Goal: Information Seeking & Learning: Learn about a topic

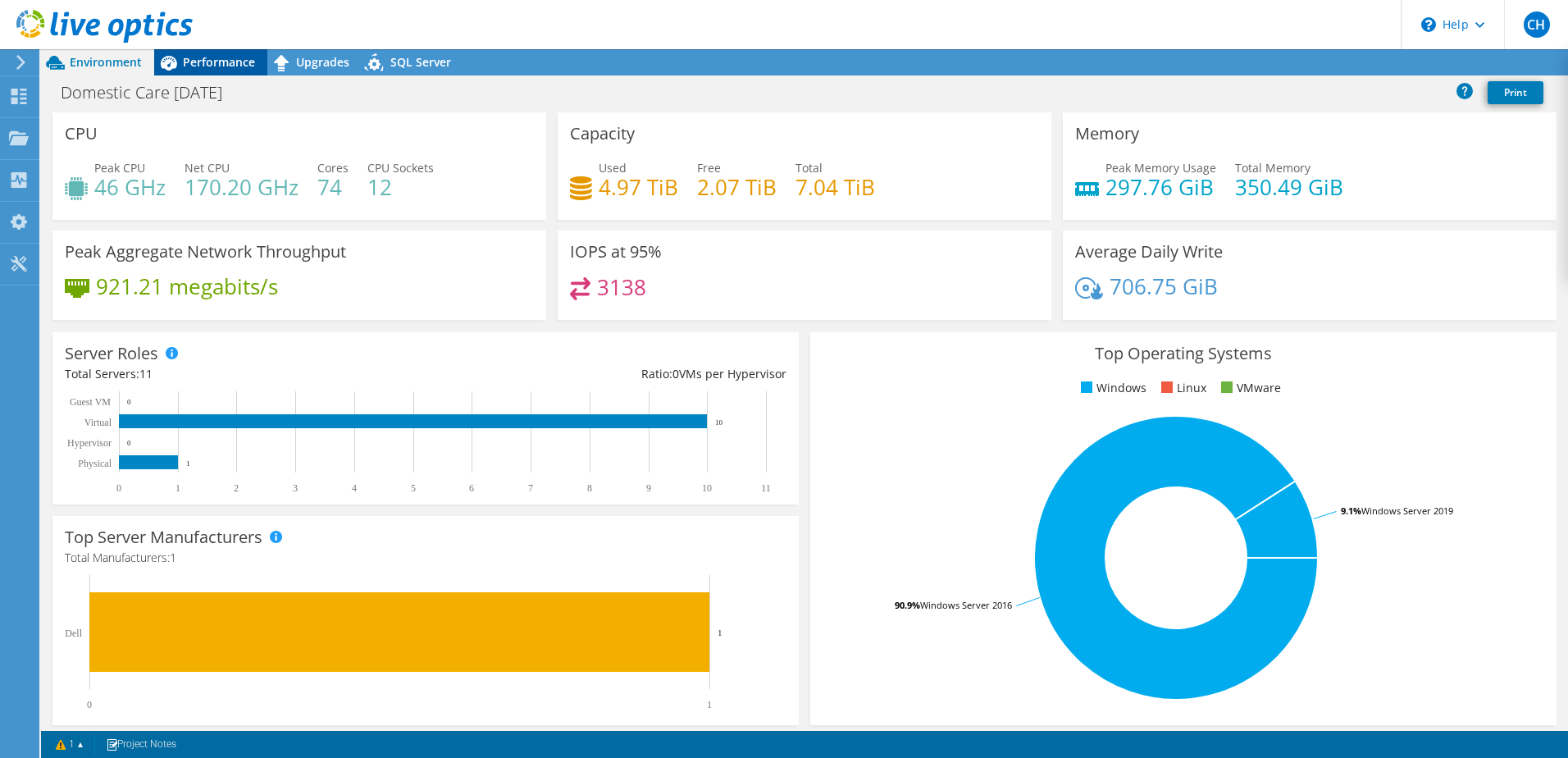
drag, startPoint x: 239, startPoint y: 51, endPoint x: 176, endPoint y: 54, distance: 63.1
click at [239, 51] on div "Performance" at bounding box center [210, 62] width 113 height 27
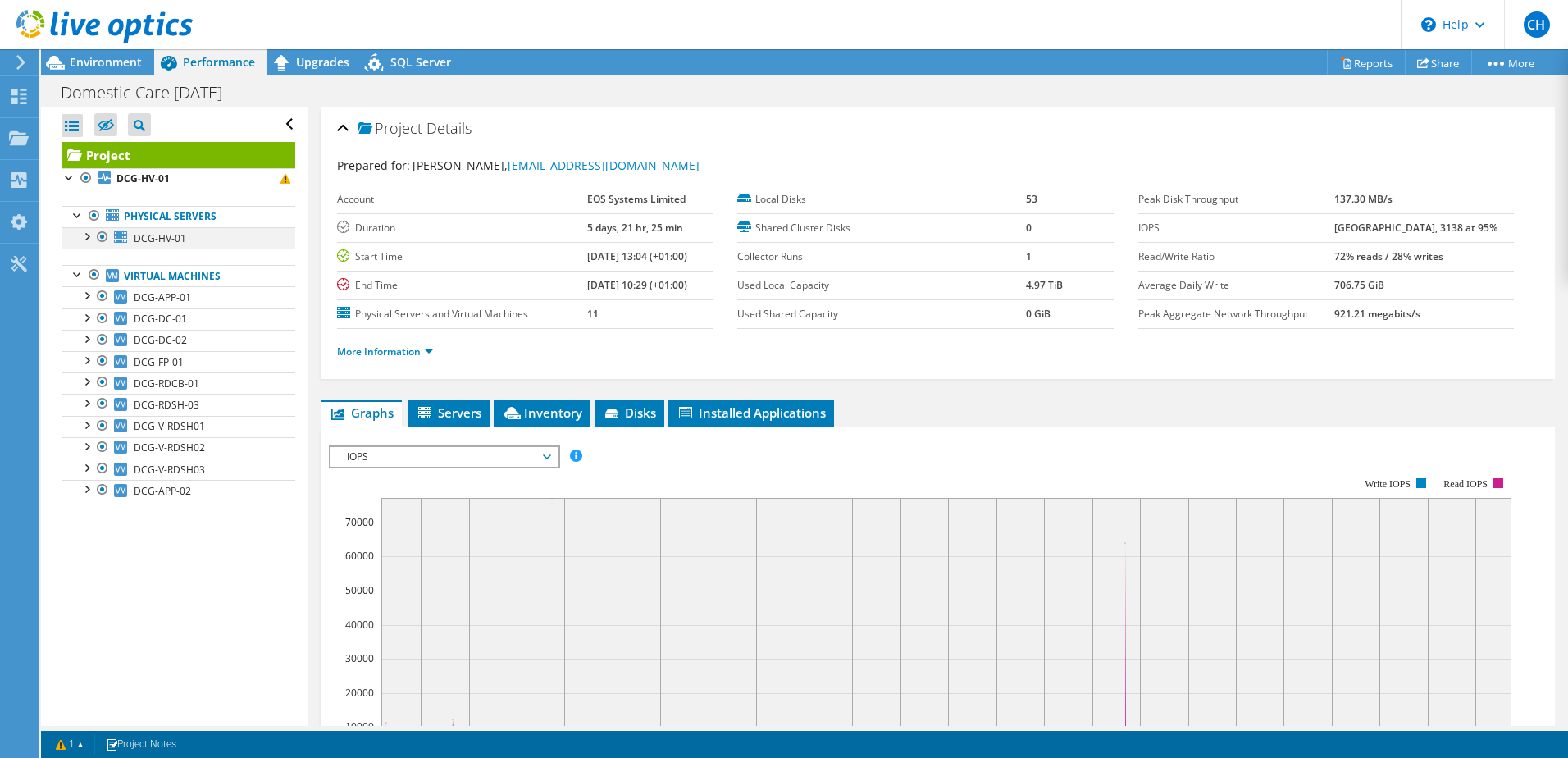
click at [86, 236] on div at bounding box center [86, 235] width 17 height 17
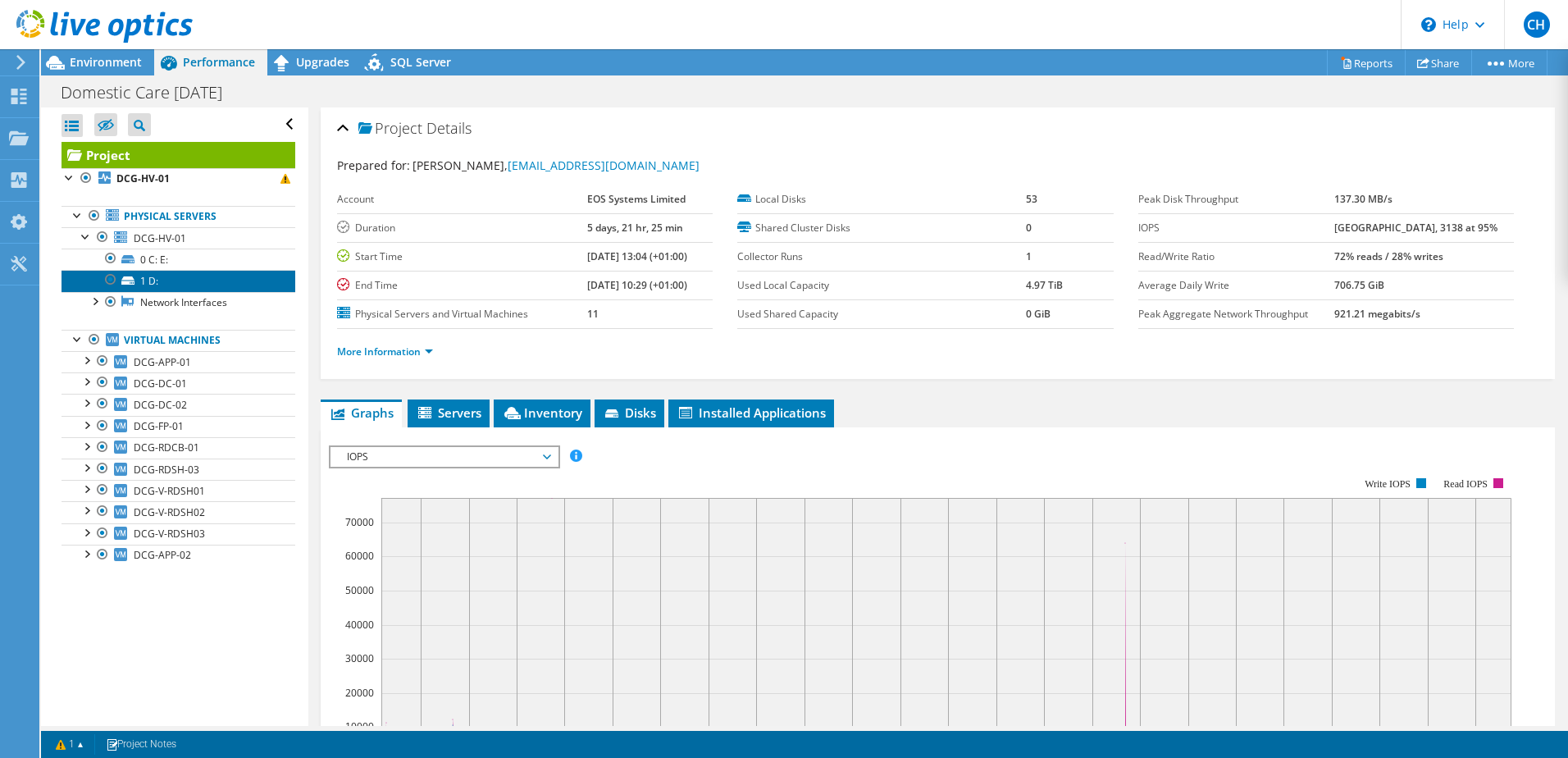
click at [144, 279] on link "1 D:" at bounding box center [177, 281] width 234 height 22
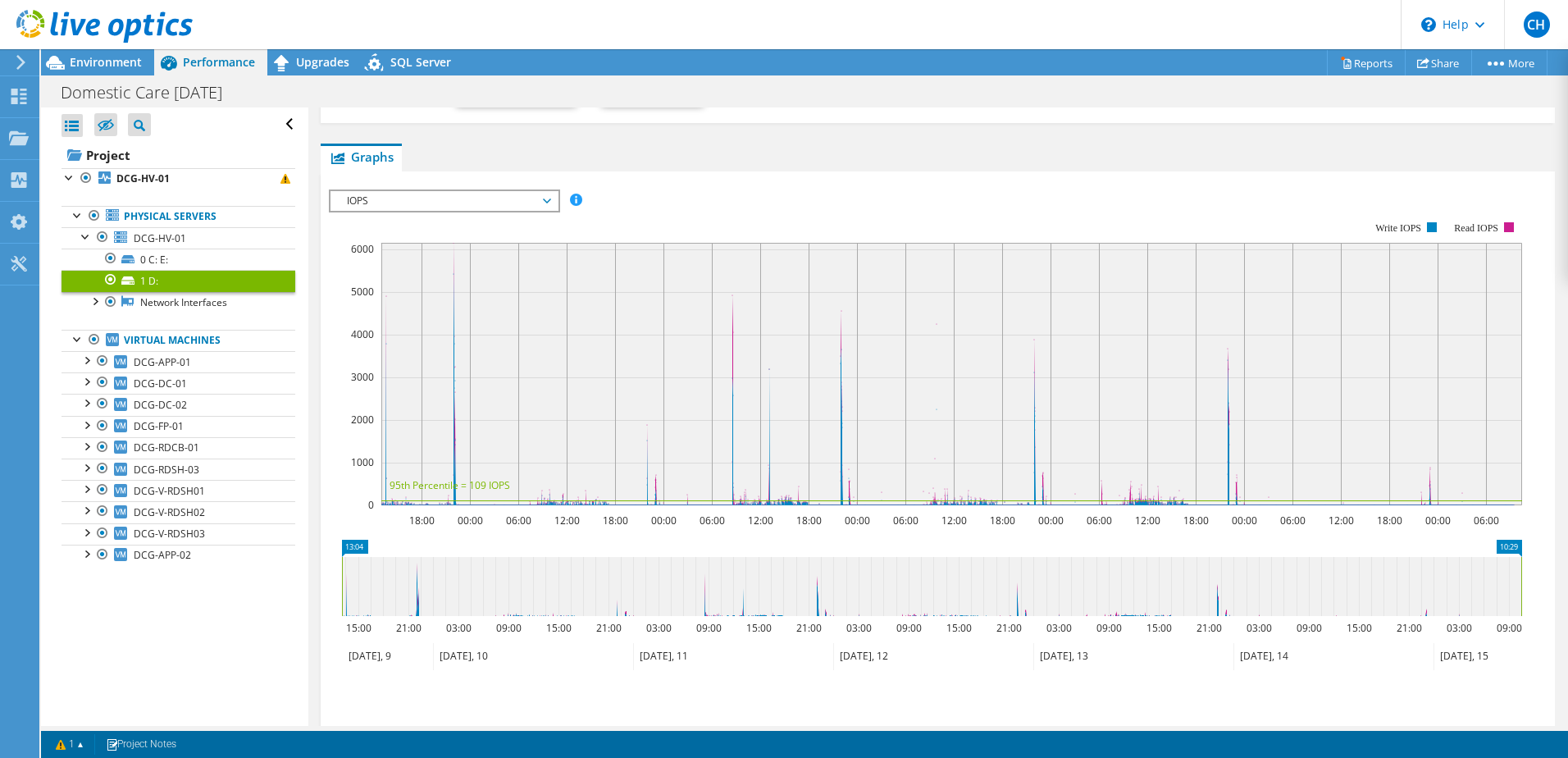
scroll to position [246, 0]
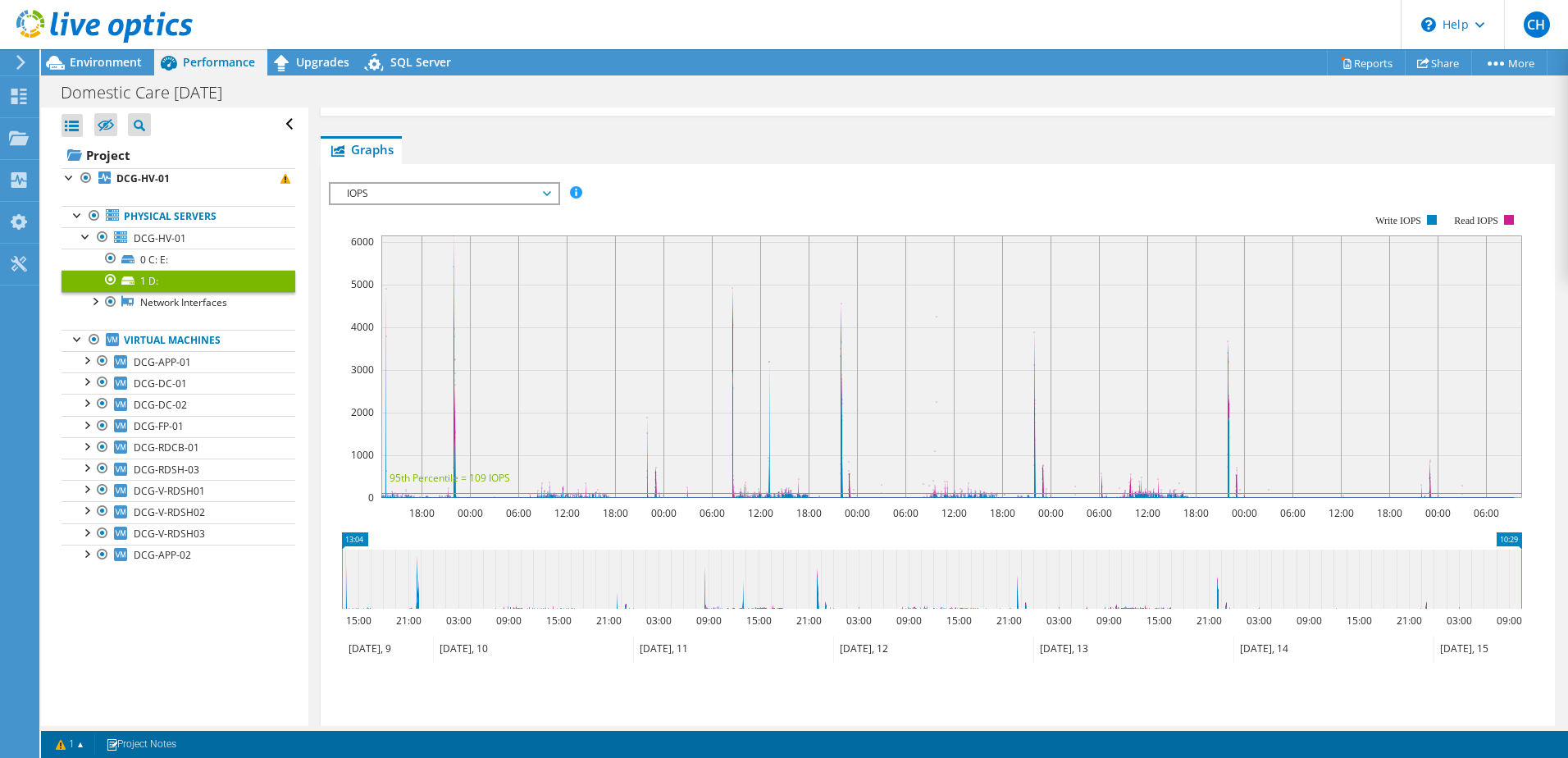
click at [425, 202] on span "IOPS" at bounding box center [444, 193] width 211 height 20
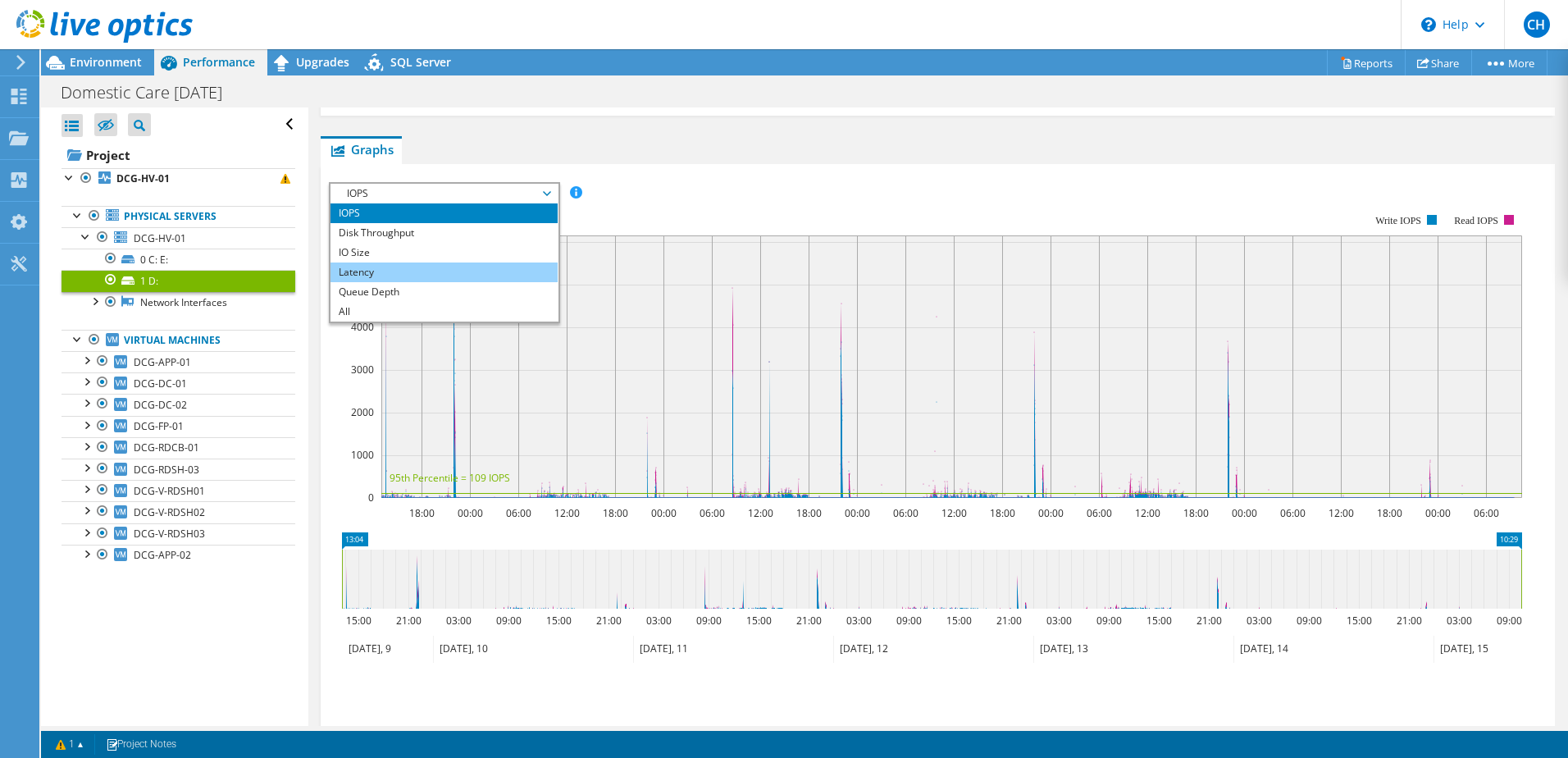
click at [428, 266] on li "Latency" at bounding box center [443, 272] width 227 height 20
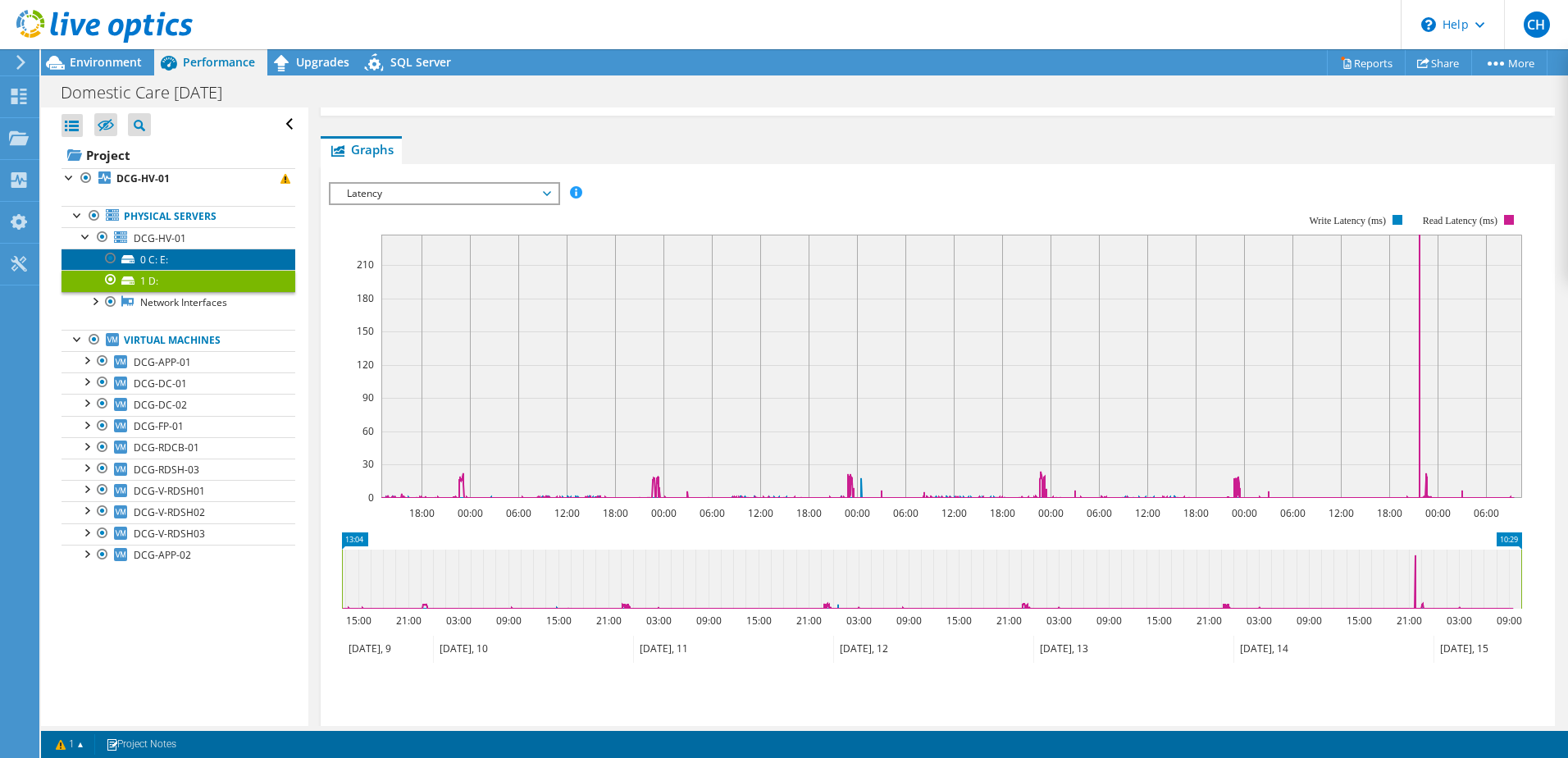
click at [158, 260] on link "0 C: E:" at bounding box center [177, 259] width 234 height 22
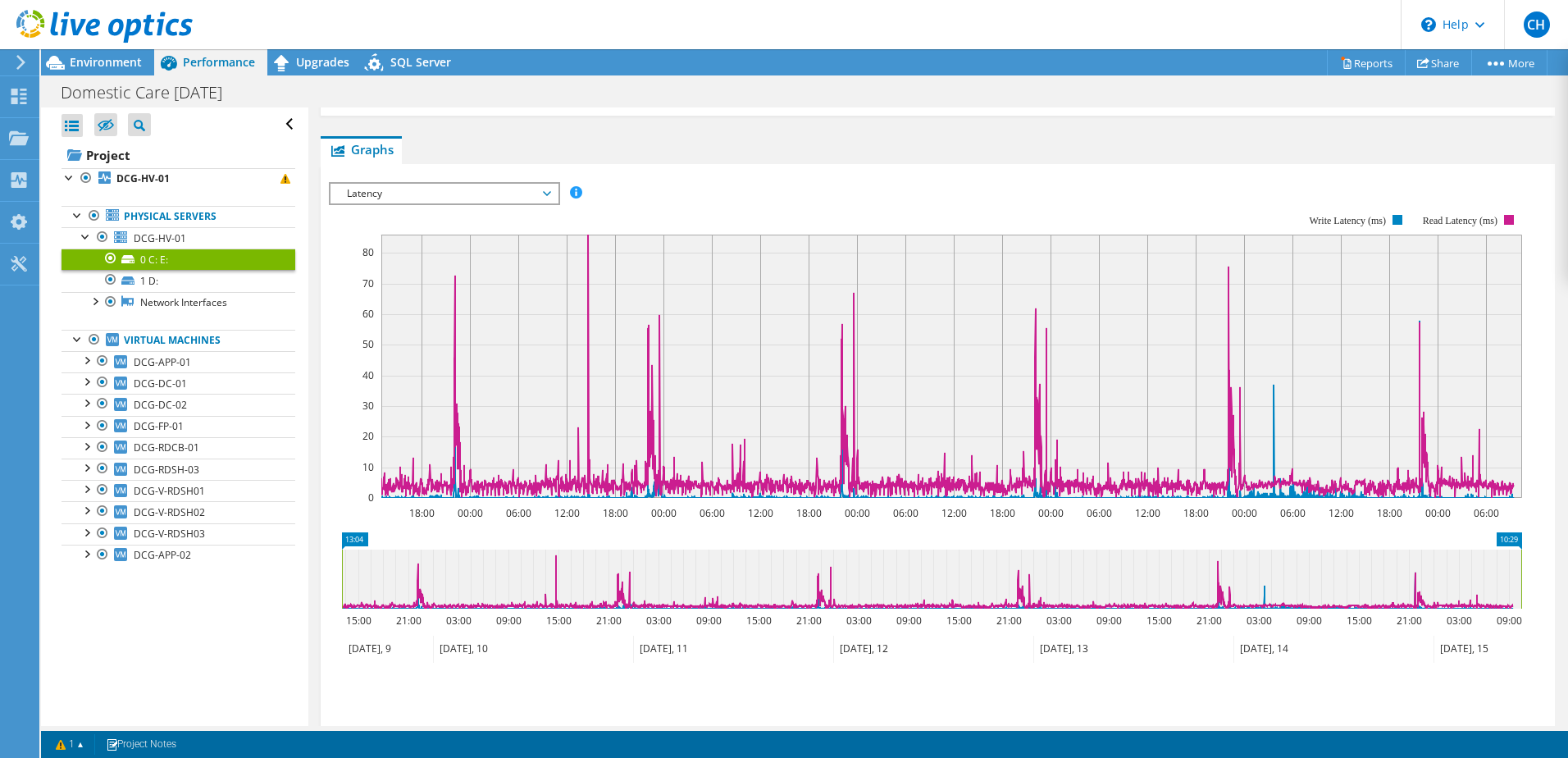
click at [441, 187] on span "Latency" at bounding box center [444, 193] width 211 height 20
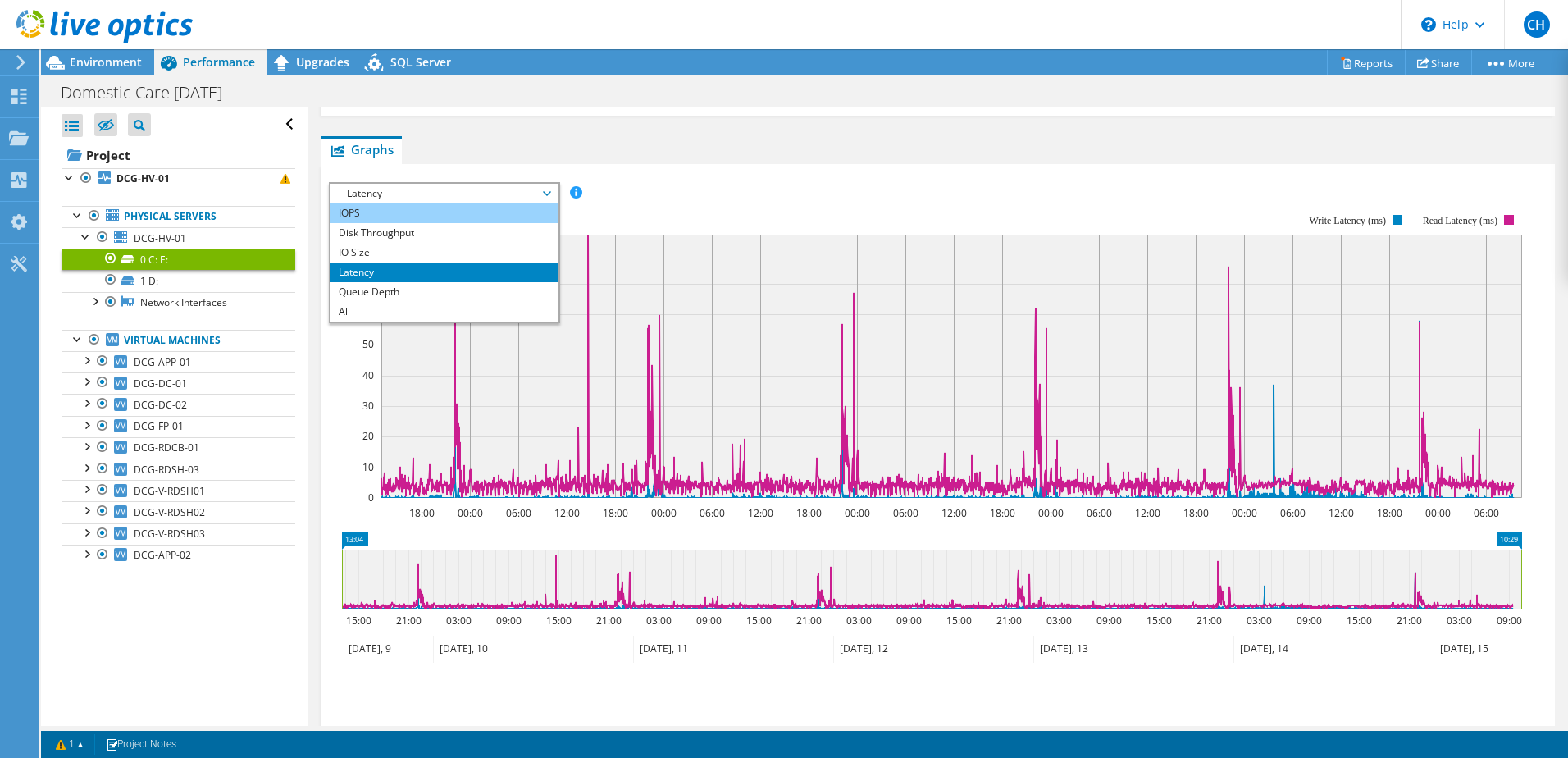
click at [394, 218] on li "IOPS" at bounding box center [443, 213] width 227 height 20
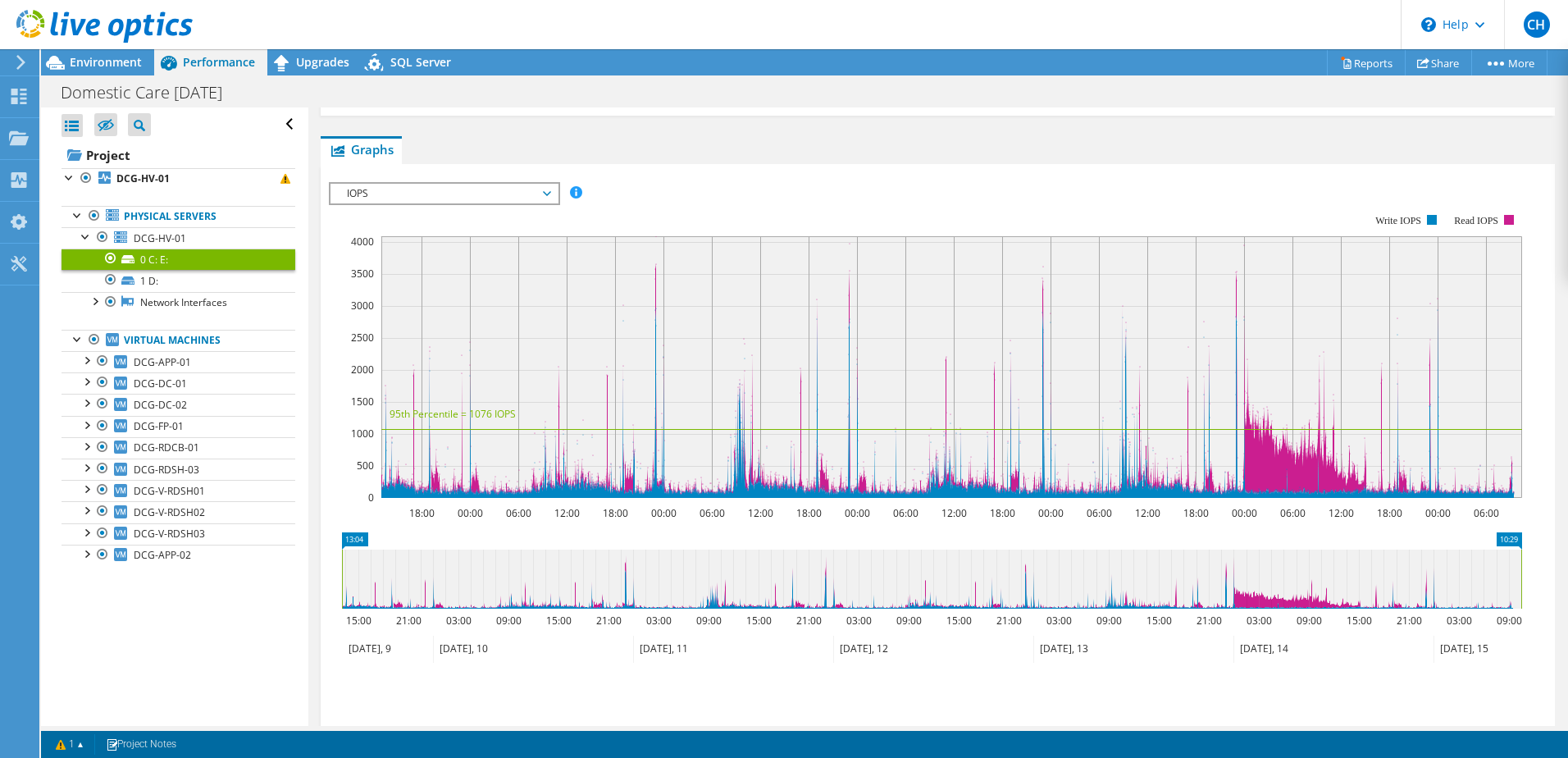
click at [747, 187] on div "IOPS Disk Throughput IO Size Latency Queue Depth CPU Percentage Memory Page Fau…" at bounding box center [937, 193] width 1217 height 22
click at [1277, 497] on icon at bounding box center [947, 403] width 1132 height 189
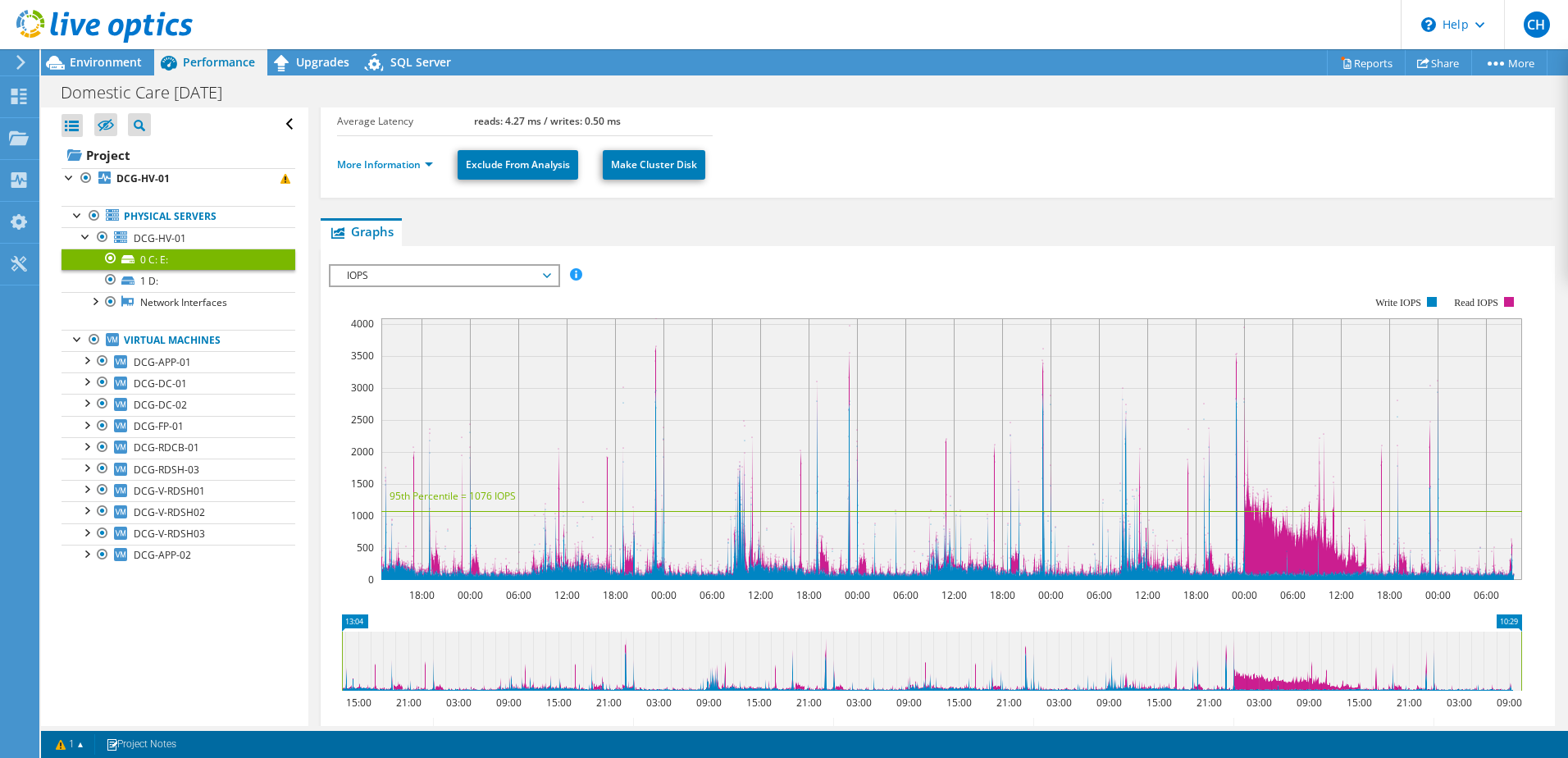
scroll to position [376, 0]
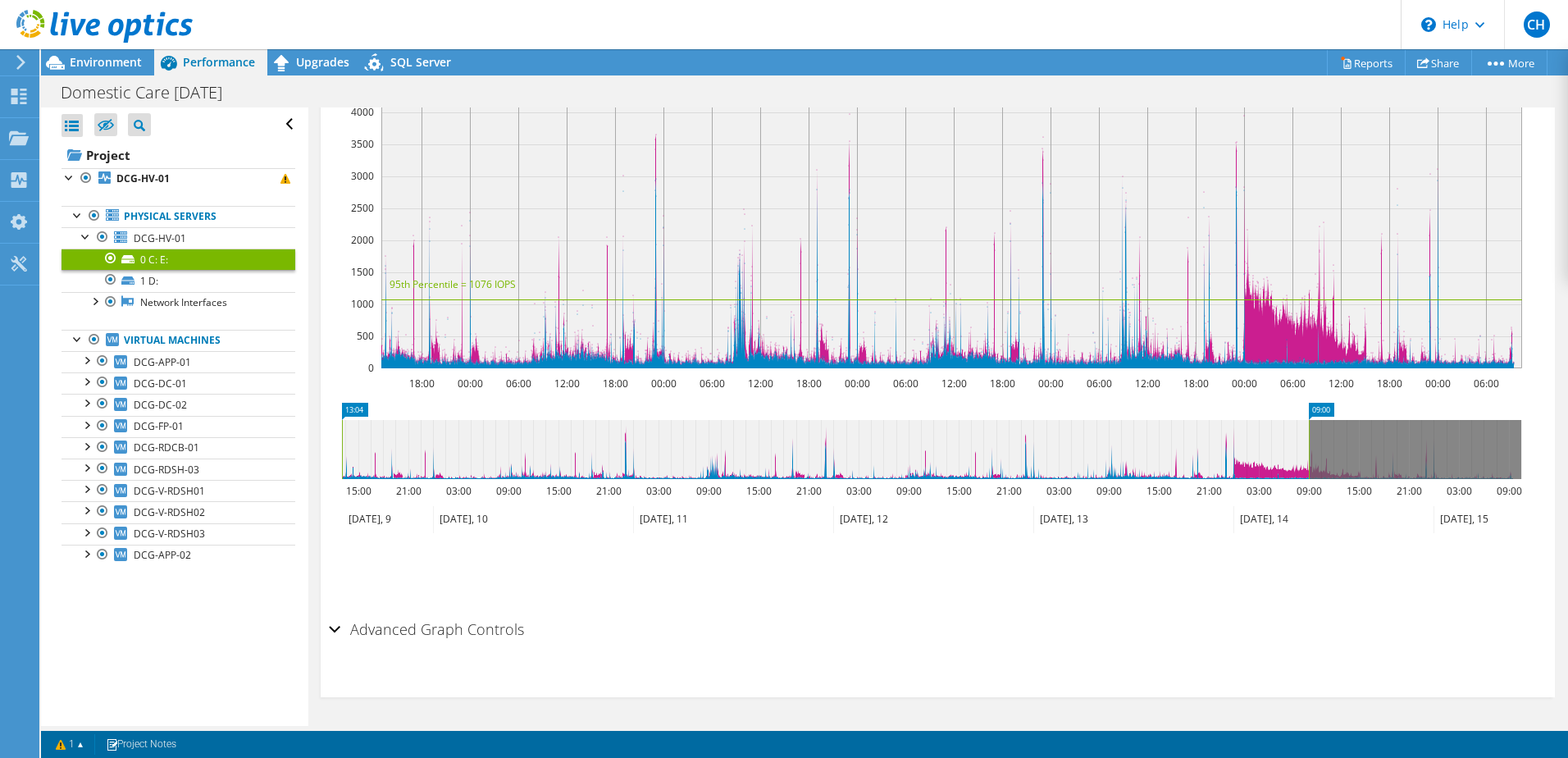
drag, startPoint x: 1522, startPoint y: 435, endPoint x: 1310, endPoint y: 438, distance: 212.0
click at [1310, 438] on rect at bounding box center [1308, 449] width 7 height 59
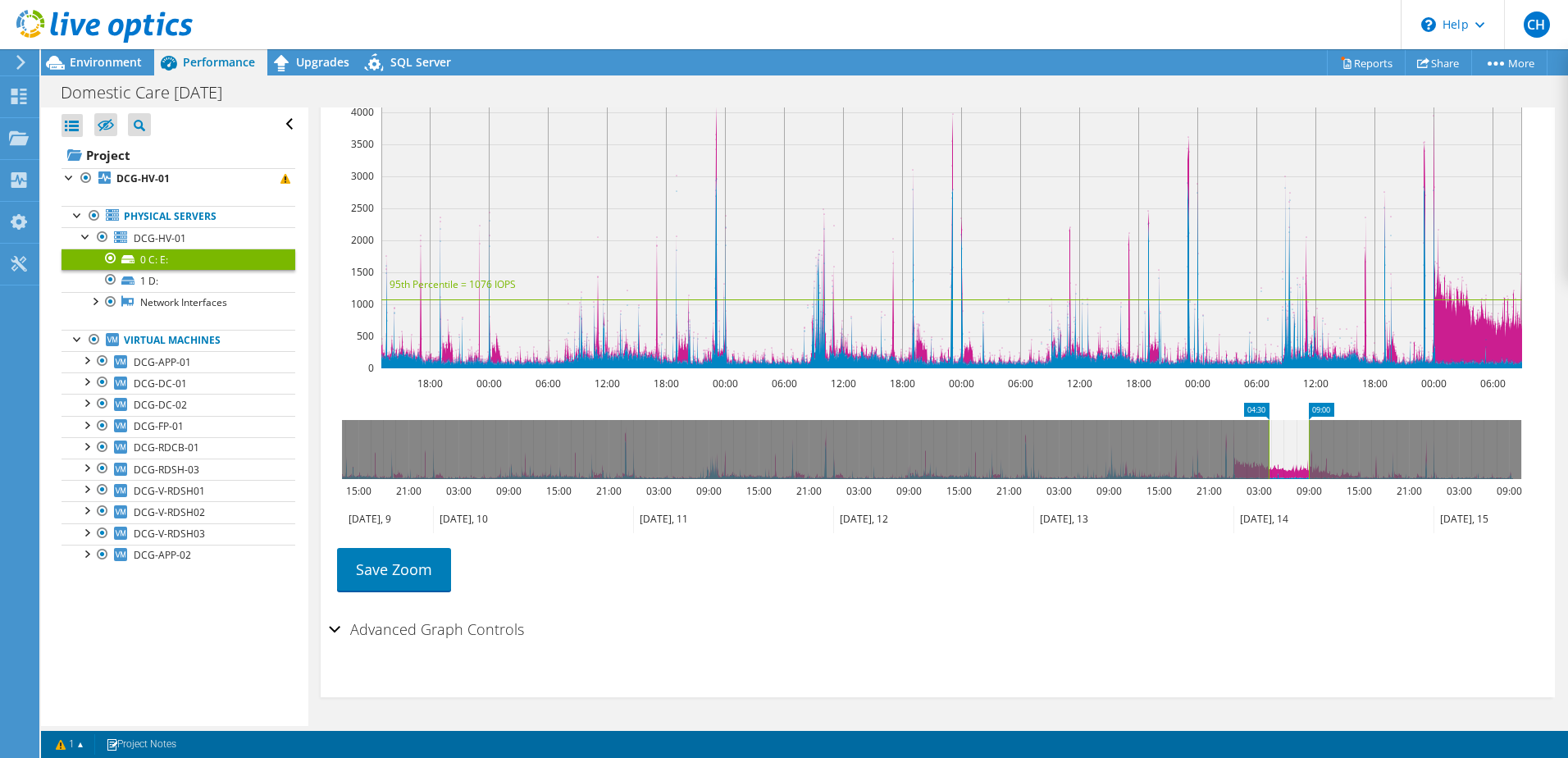
drag, startPoint x: 341, startPoint y: 448, endPoint x: 1267, endPoint y: 451, distance: 926.0
click at [1267, 451] on rect at bounding box center [1268, 449] width 7 height 59
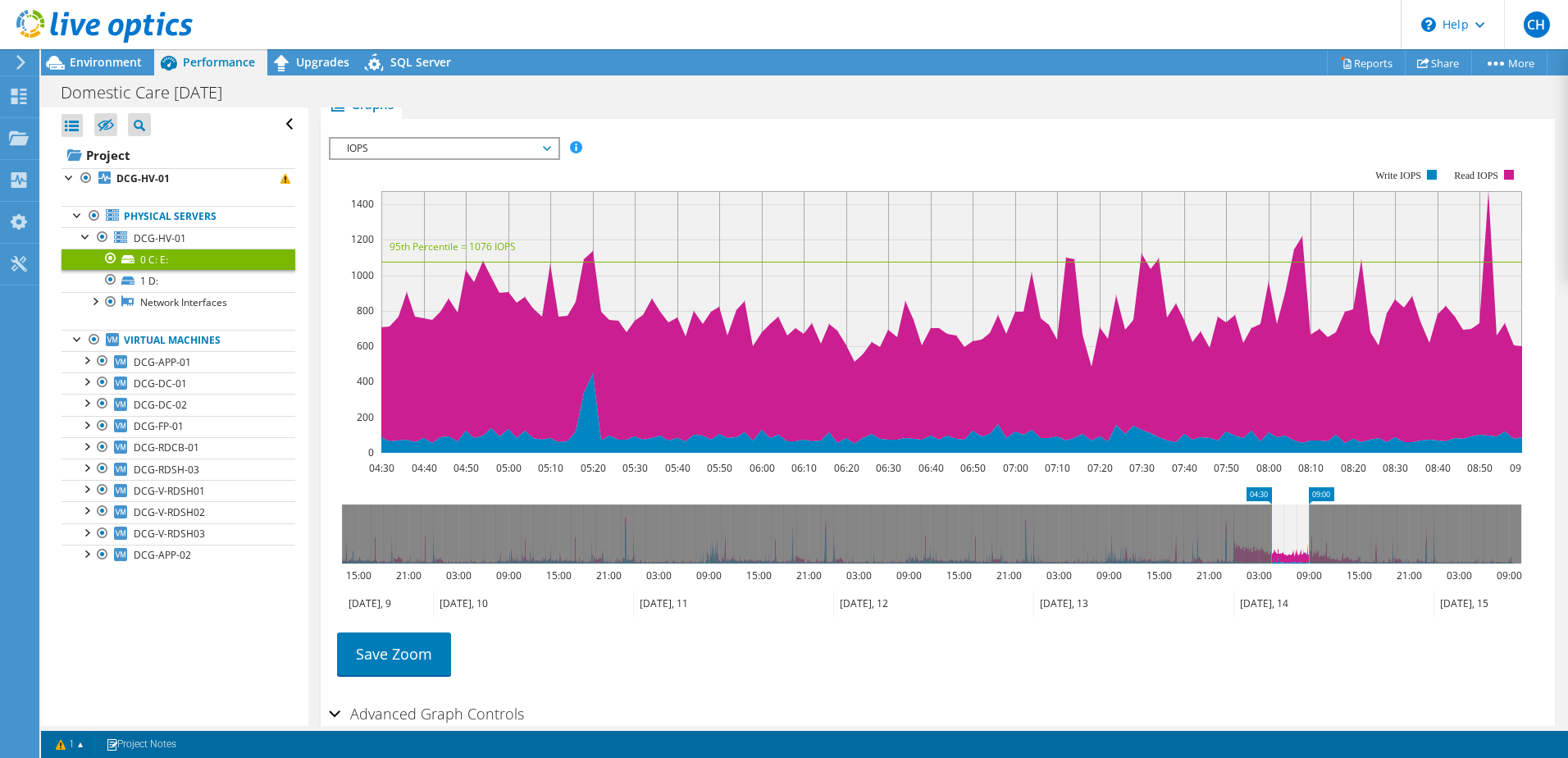
scroll to position [212, 0]
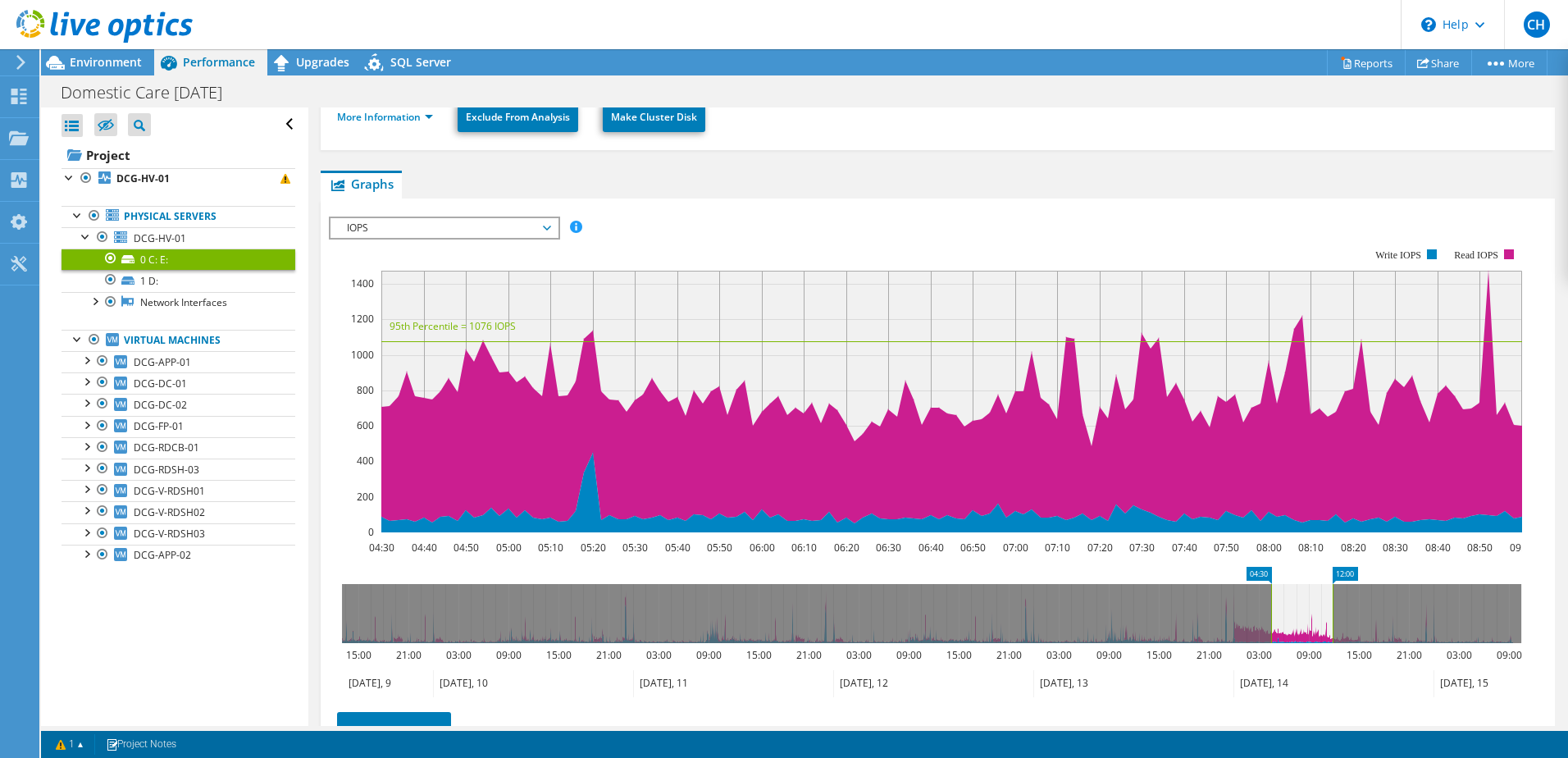
drag, startPoint x: 1310, startPoint y: 611, endPoint x: 1334, endPoint y: 609, distance: 24.1
click at [1334, 609] on rect at bounding box center [1332, 613] width 7 height 59
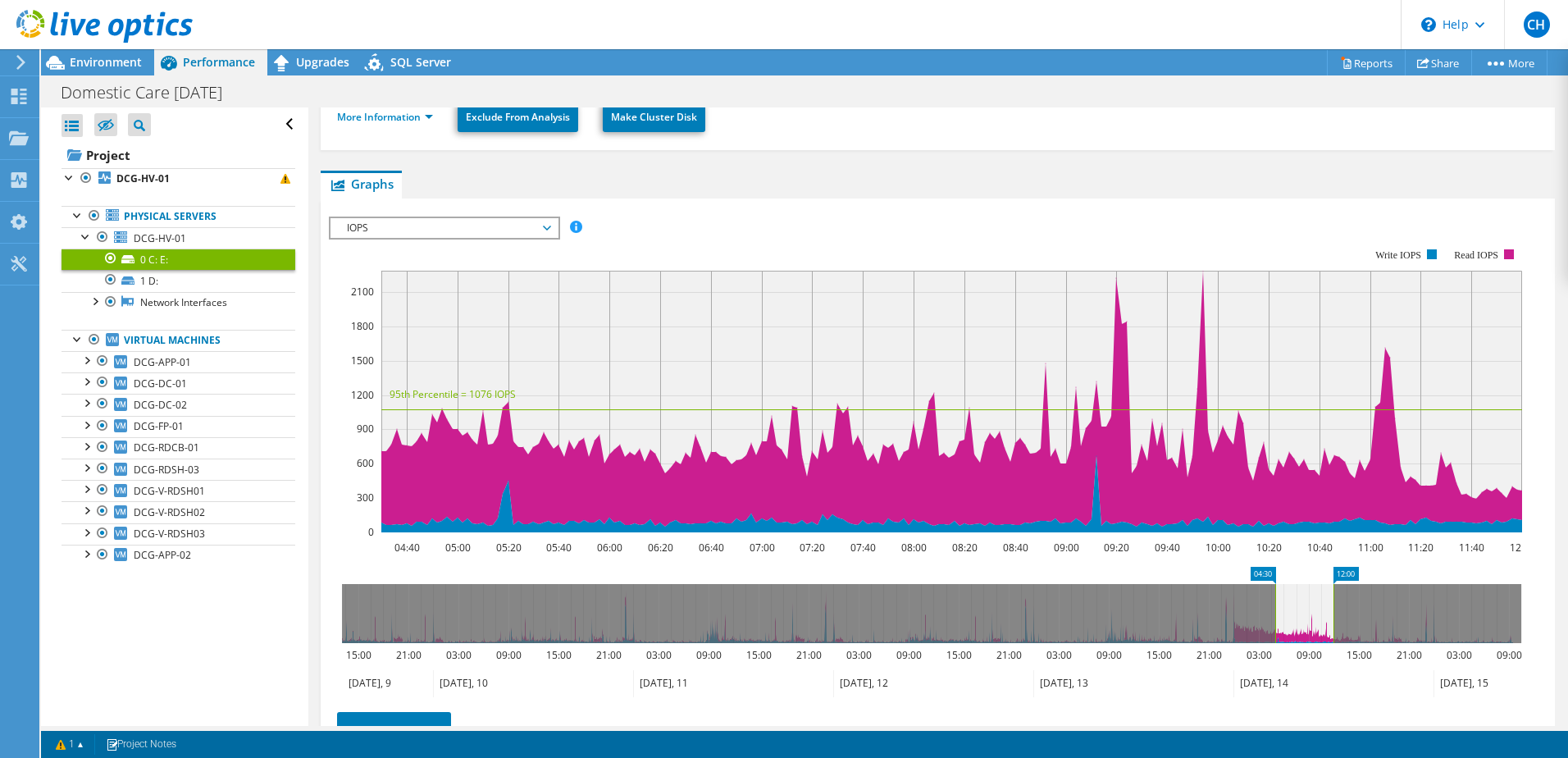
click at [1276, 609] on rect at bounding box center [1274, 613] width 7 height 59
drag, startPoint x: 1334, startPoint y: 590, endPoint x: 1325, endPoint y: 590, distance: 9.0
click at [1325, 590] on rect at bounding box center [1323, 613] width 7 height 59
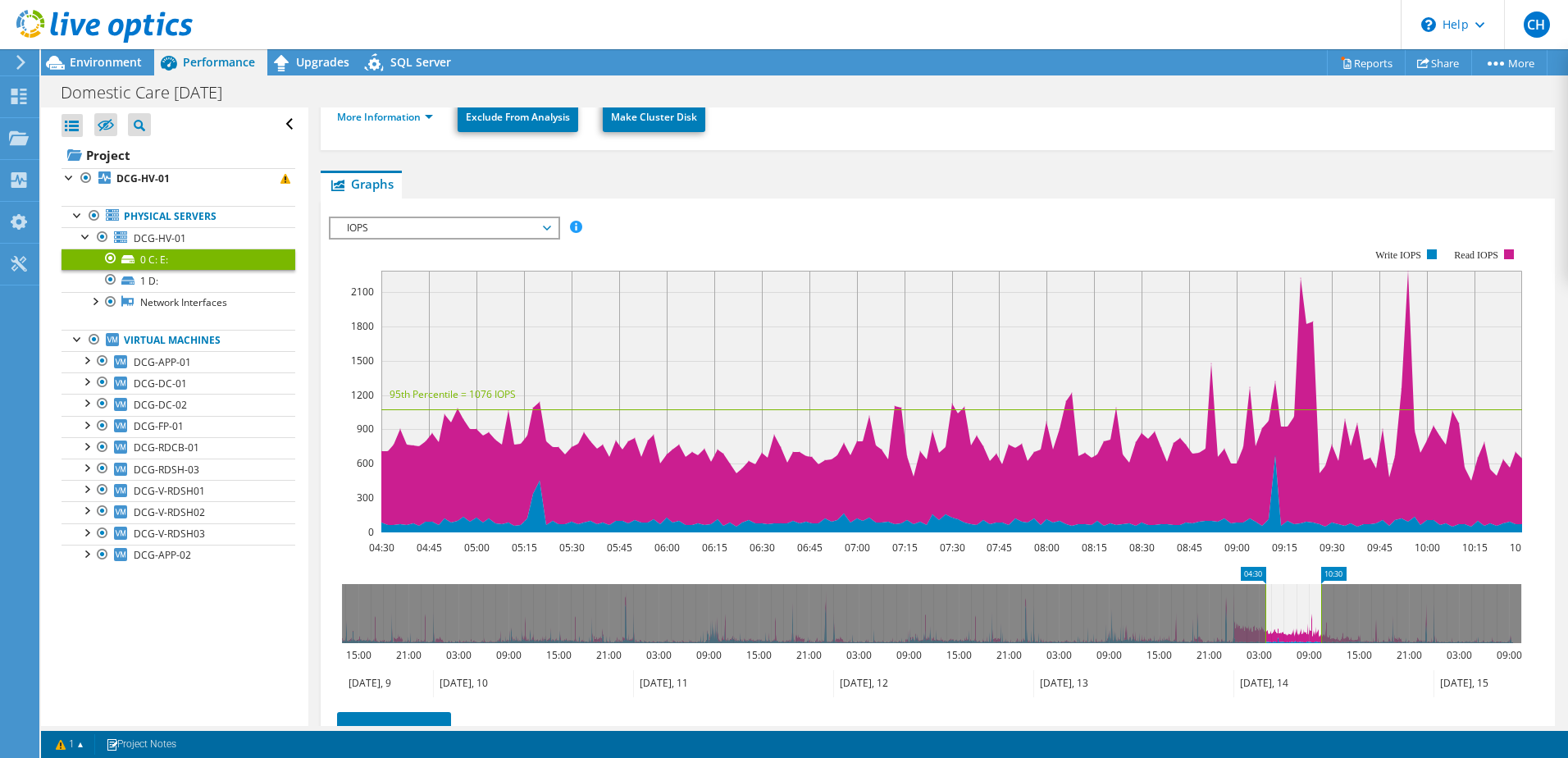
click at [1264, 600] on rect at bounding box center [1264, 613] width 7 height 59
click at [479, 232] on span "IOPS" at bounding box center [444, 228] width 211 height 20
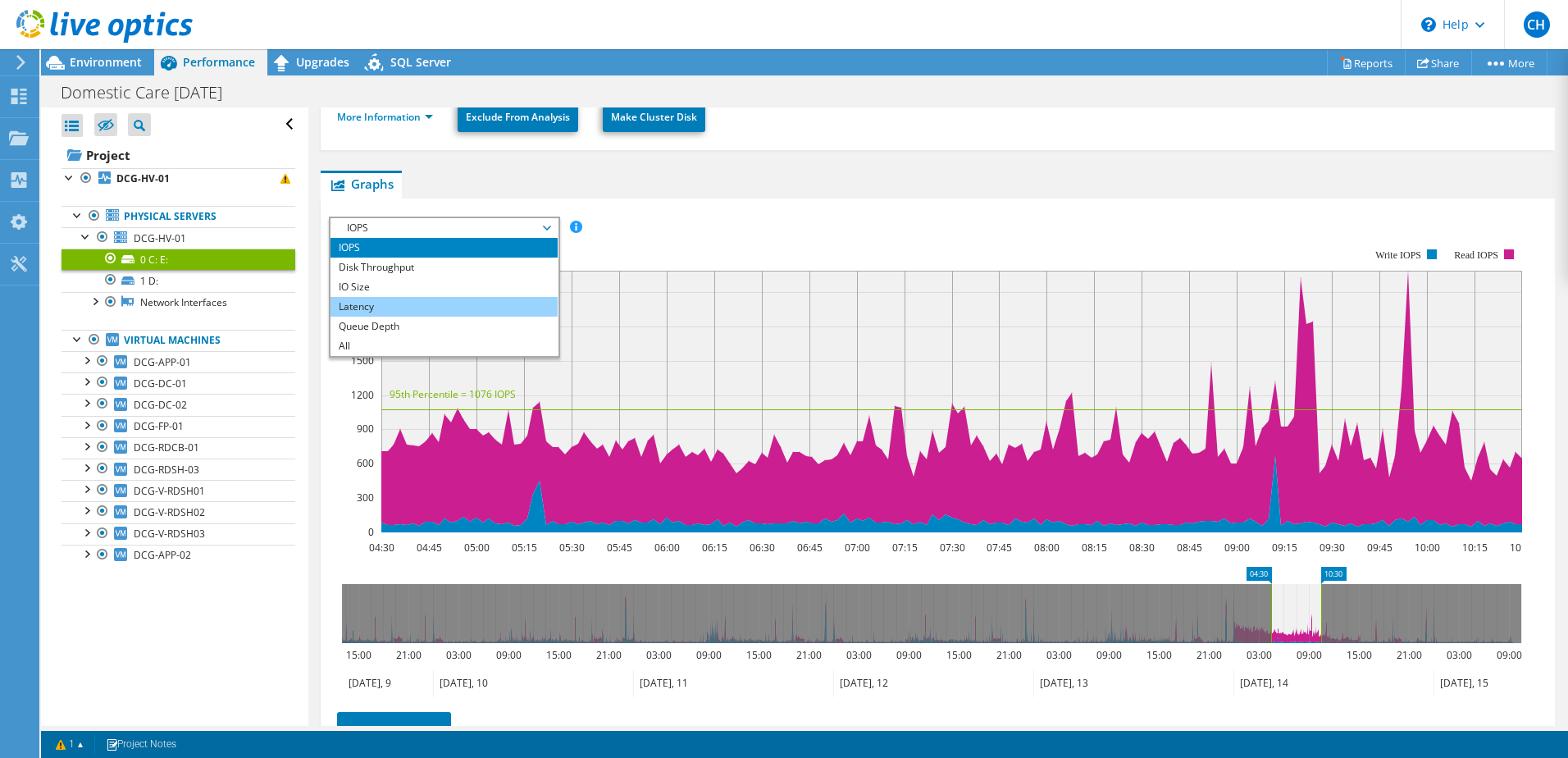
click at [391, 306] on li "Latency" at bounding box center [443, 307] width 227 height 20
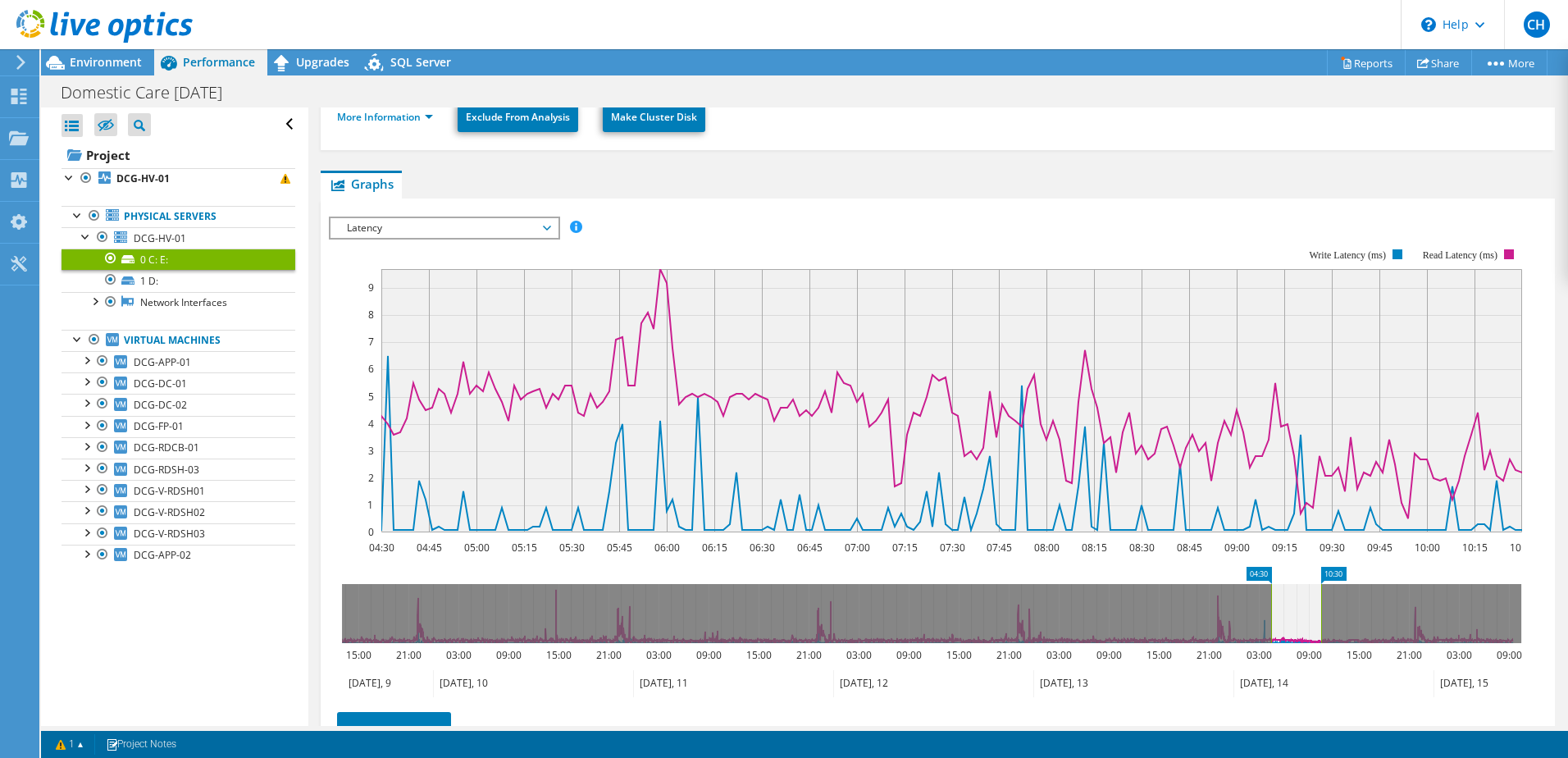
click at [868, 208] on div "IOPS Disk Throughput IO Size Latency Queue Depth CPU Percentage Memory Page Fau…" at bounding box center [937, 492] width 1217 height 569
click at [415, 241] on rect at bounding box center [925, 390] width 1193 height 328
click at [413, 230] on span "Latency" at bounding box center [444, 228] width 211 height 20
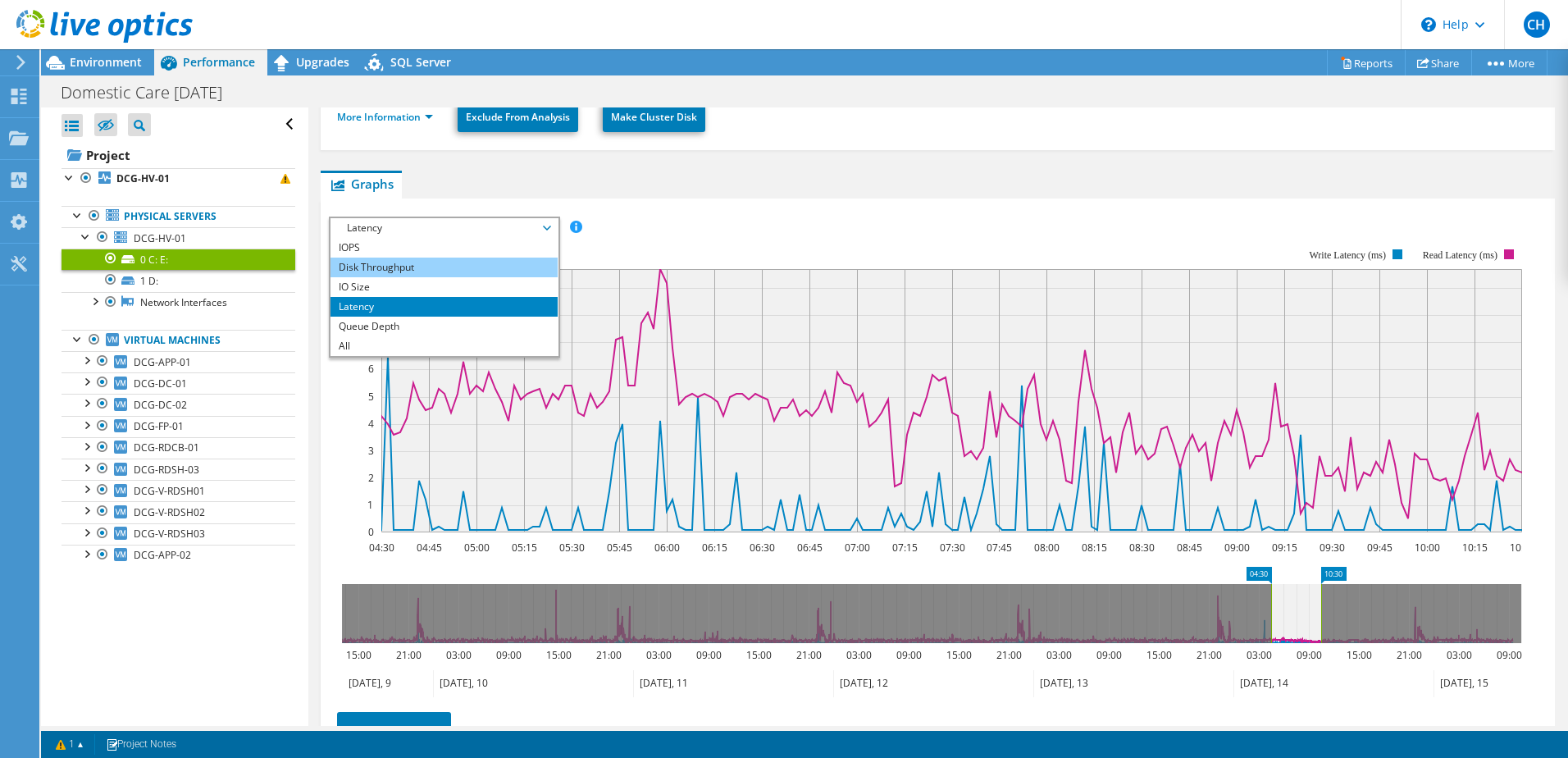
click at [370, 268] on li "Disk Throughput" at bounding box center [443, 267] width 227 height 20
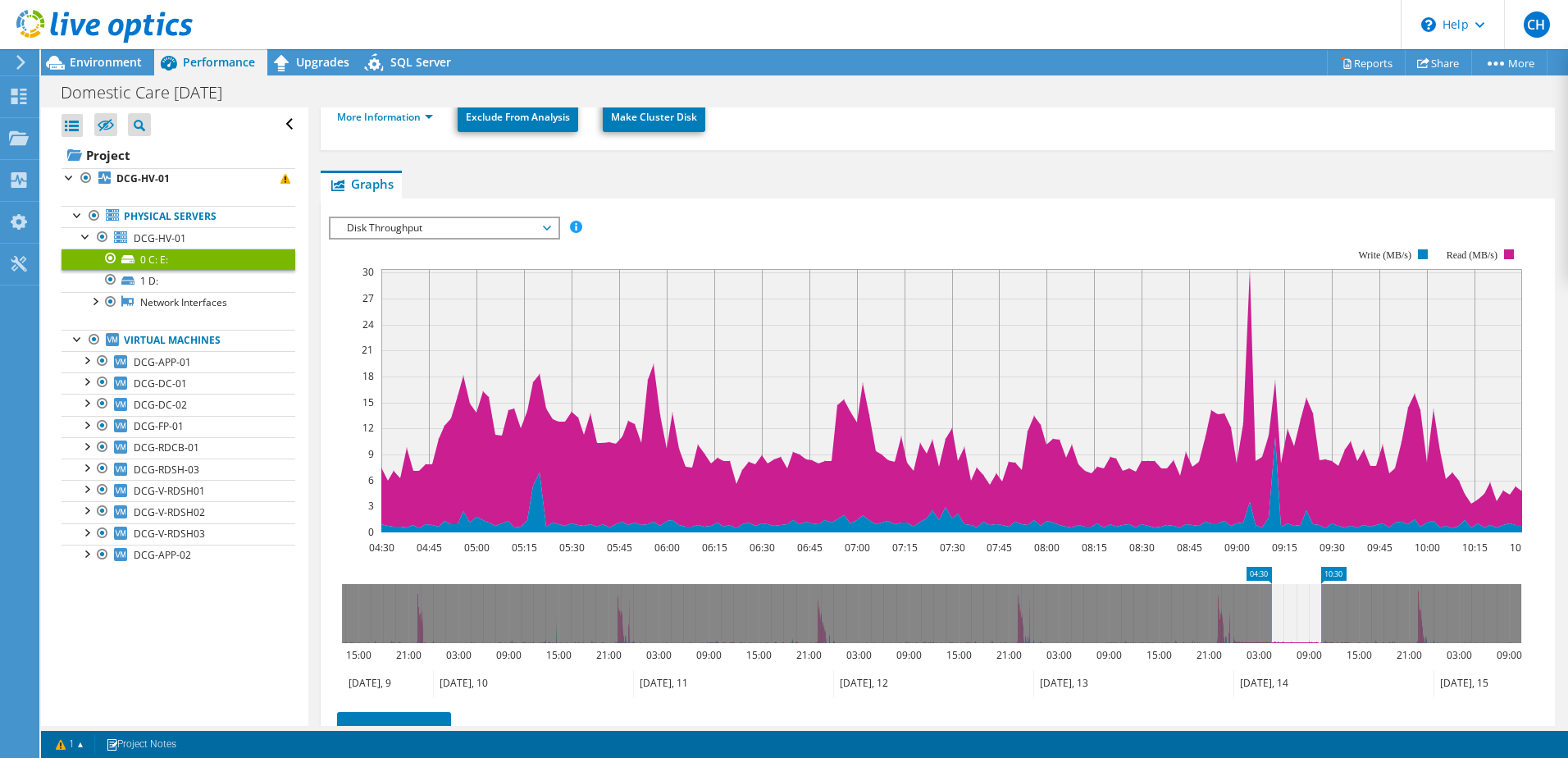
click at [495, 213] on div "IOPS Disk Throughput IO Size Latency Queue Depth CPU Percentage Memory Page Fau…" at bounding box center [937, 492] width 1217 height 569
click at [481, 233] on span "Disk Throughput" at bounding box center [444, 228] width 211 height 20
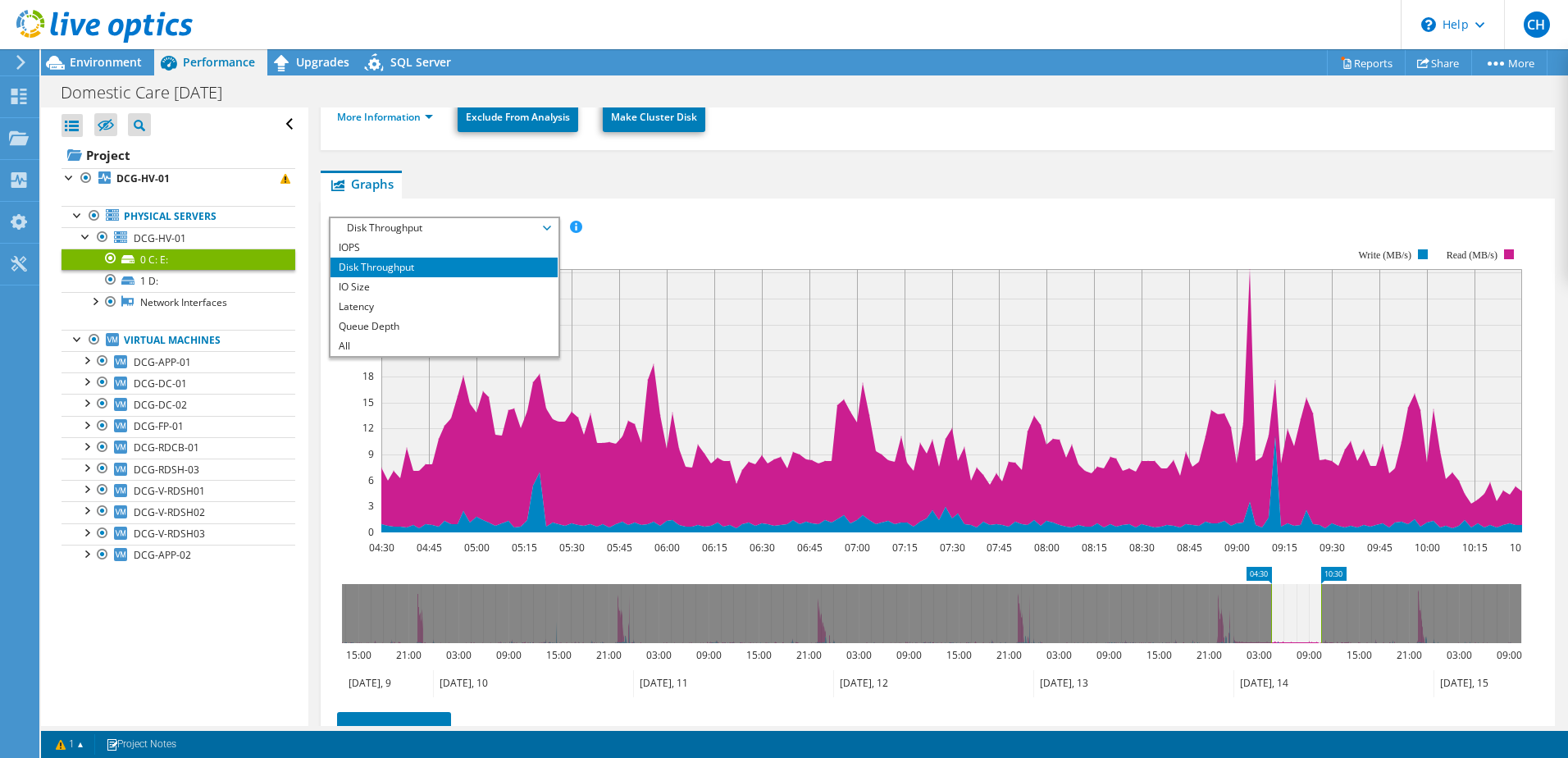
click at [425, 246] on li "IOPS" at bounding box center [443, 247] width 227 height 20
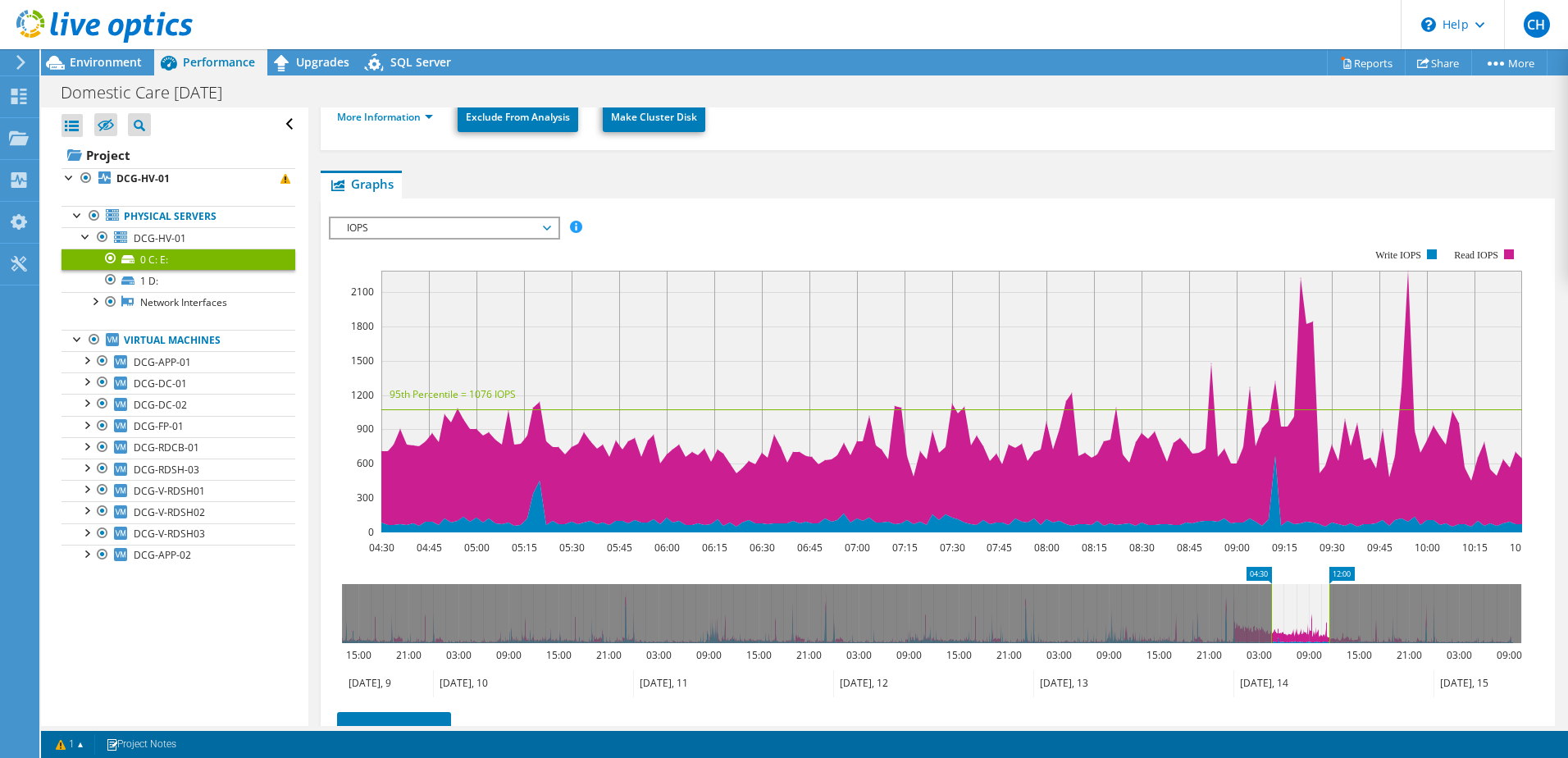
drag, startPoint x: 1324, startPoint y: 590, endPoint x: 1331, endPoint y: 593, distance: 7.6
click at [1331, 593] on rect at bounding box center [1329, 613] width 7 height 59
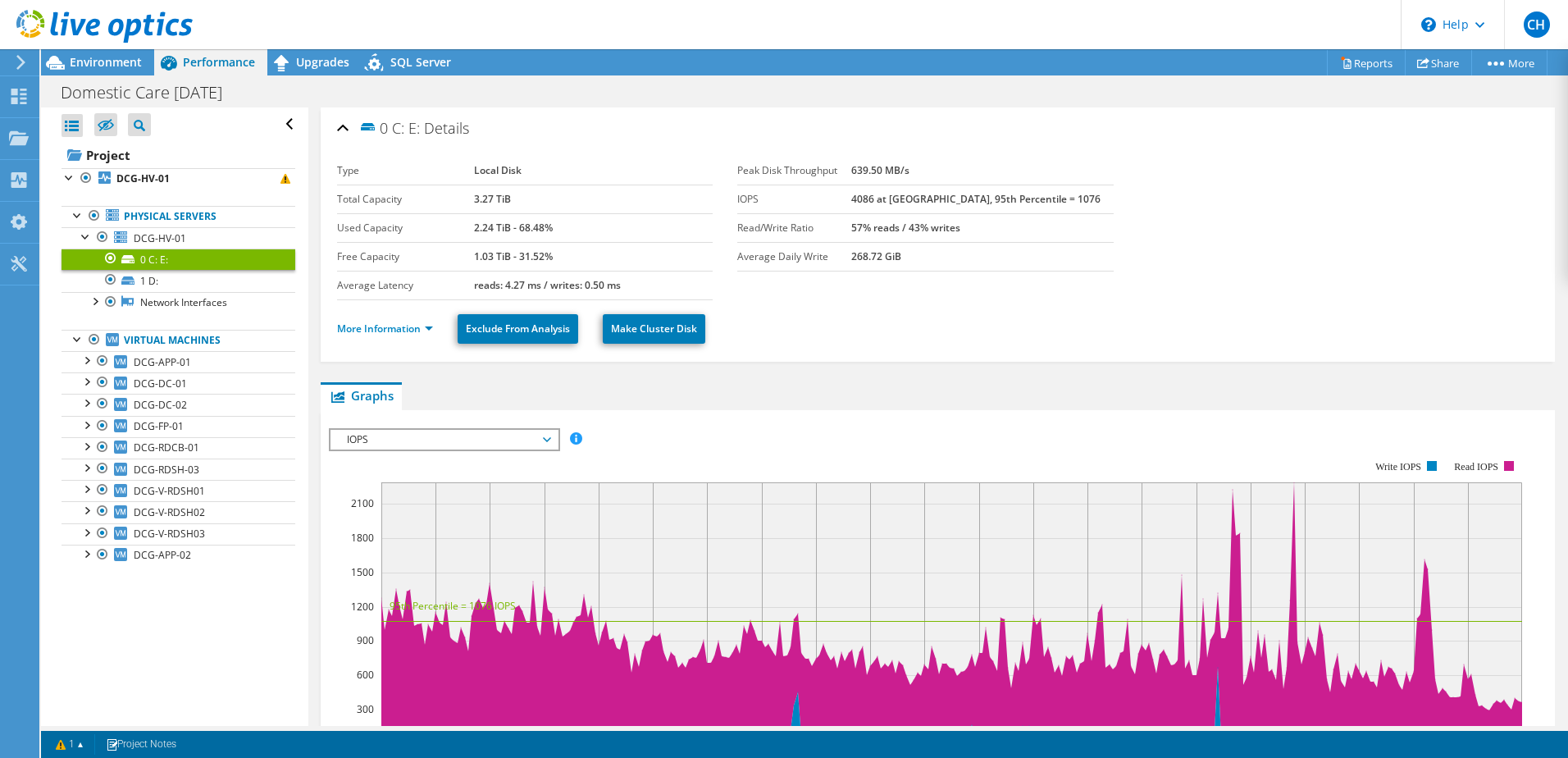
scroll to position [212, 0]
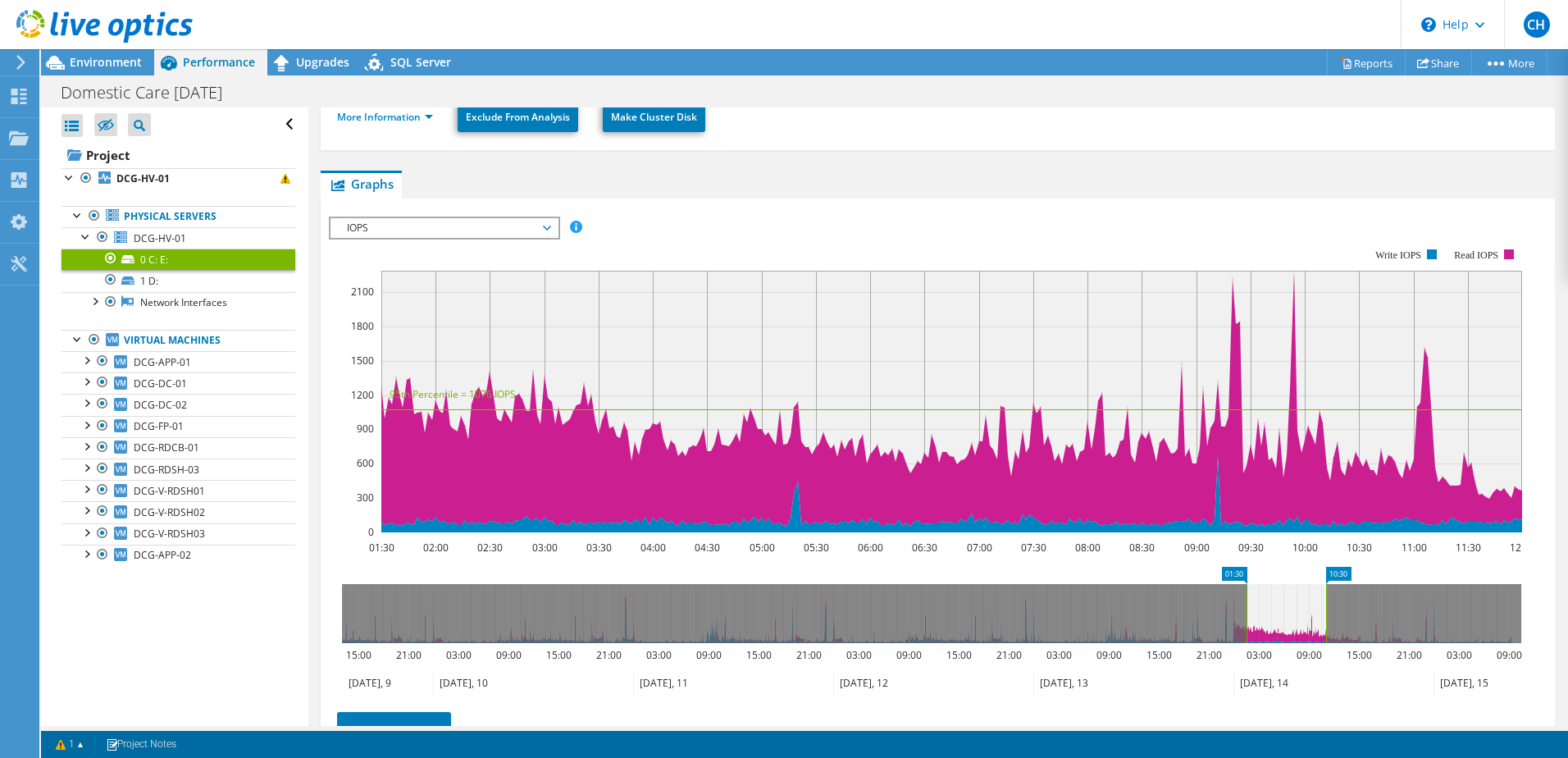
click at [1325, 603] on rect at bounding box center [1326, 613] width 7 height 59
